Goal: Task Accomplishment & Management: Manage account settings

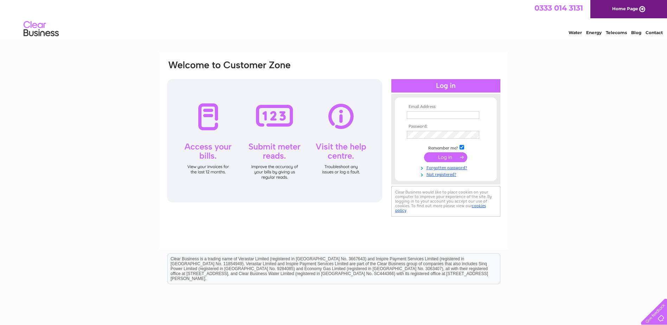
type input "ell.mckee@hotmail.co.uk"
click at [452, 159] on input "submit" at bounding box center [445, 157] width 43 height 10
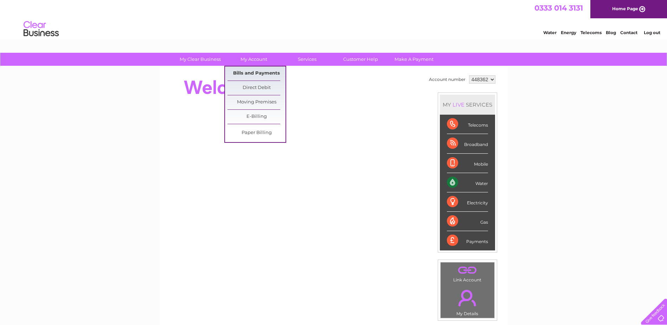
click at [256, 71] on link "Bills and Payments" at bounding box center [257, 73] width 58 height 14
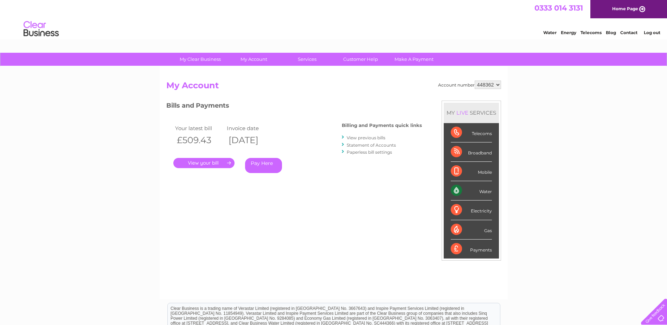
click at [214, 166] on link "." at bounding box center [203, 163] width 61 height 10
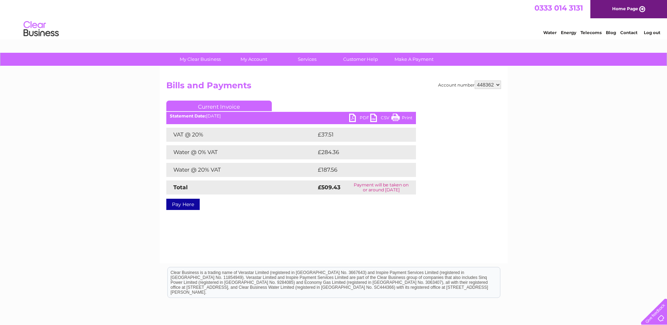
click at [352, 119] on link "PDF" at bounding box center [359, 119] width 21 height 10
